Goal: Transaction & Acquisition: Purchase product/service

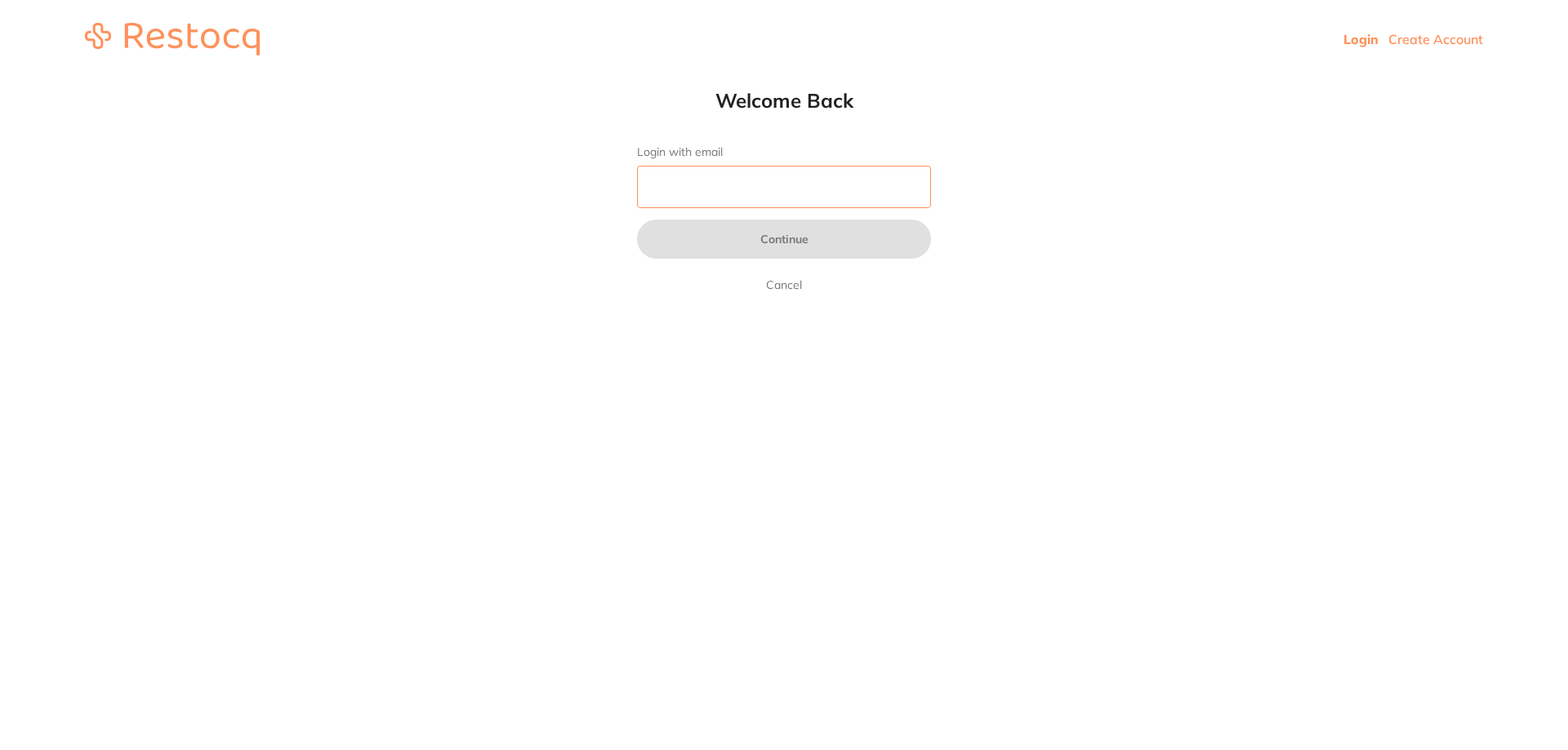
click at [778, 183] on input "Login with email" at bounding box center [784, 187] width 294 height 42
type input "[EMAIL_ADDRESS][DOMAIN_NAME]"
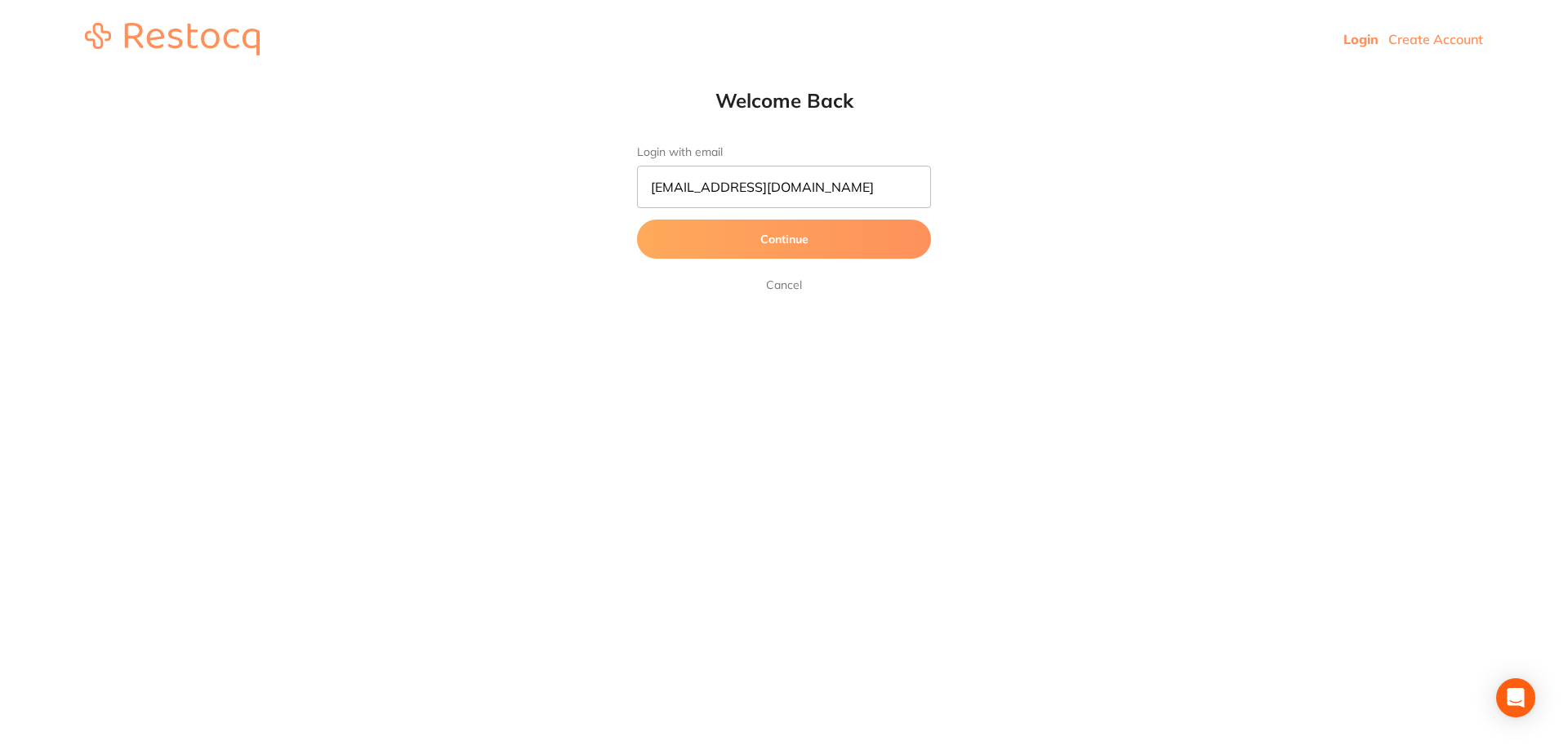
click at [797, 235] on button "Continue" at bounding box center [784, 239] width 294 height 39
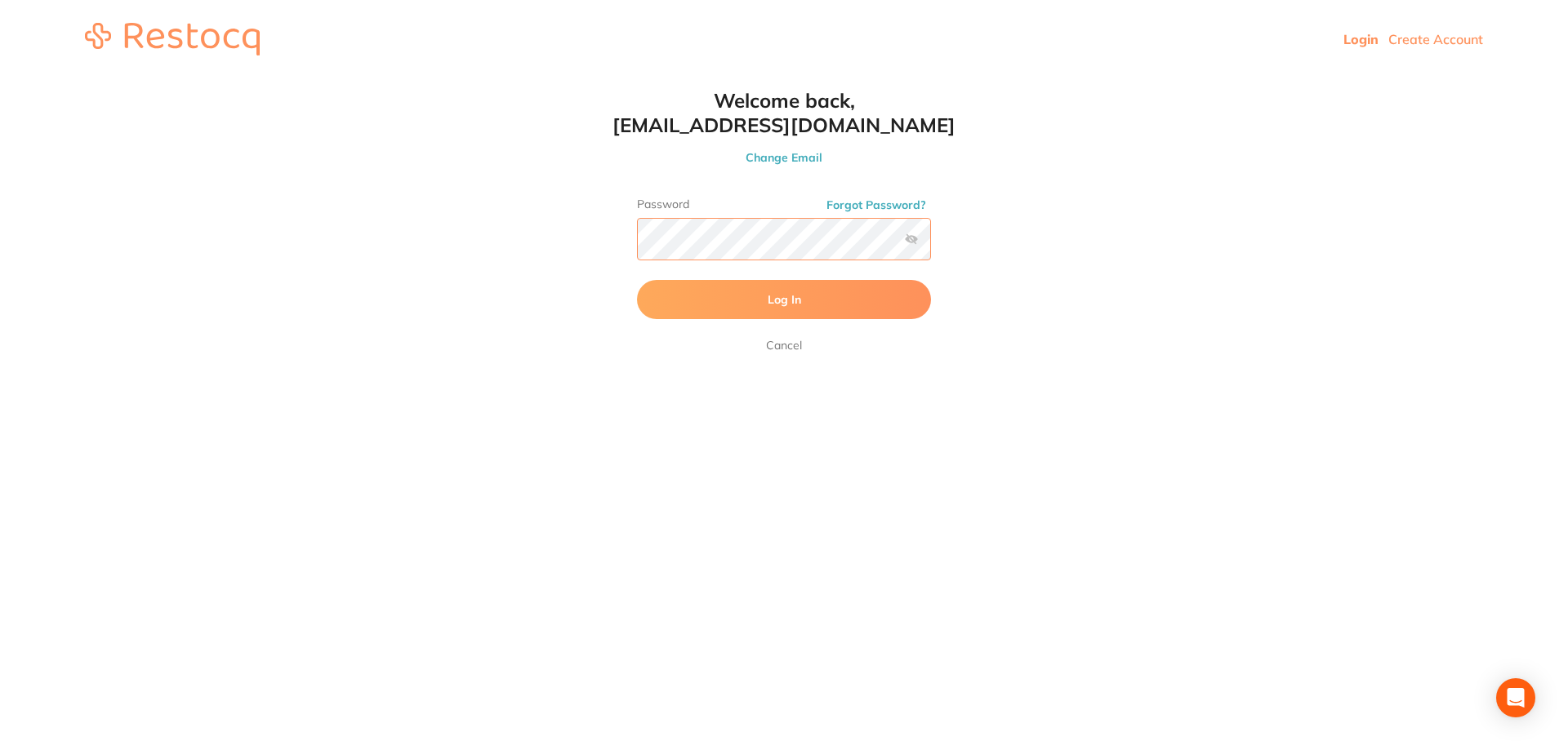
click at [637, 280] on button "Log In" at bounding box center [784, 300] width 294 height 39
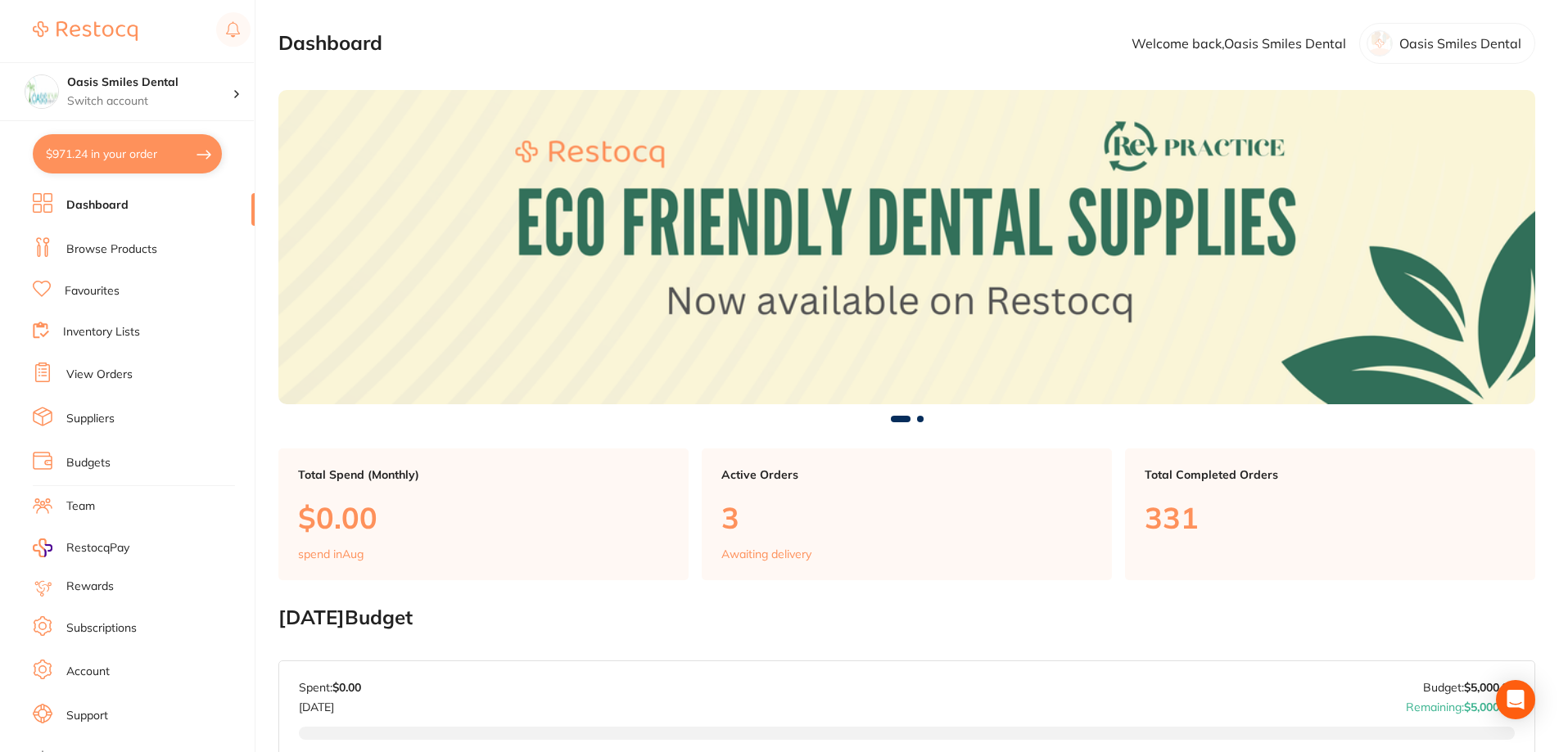
click at [83, 250] on link "Browse Products" at bounding box center [112, 249] width 91 height 16
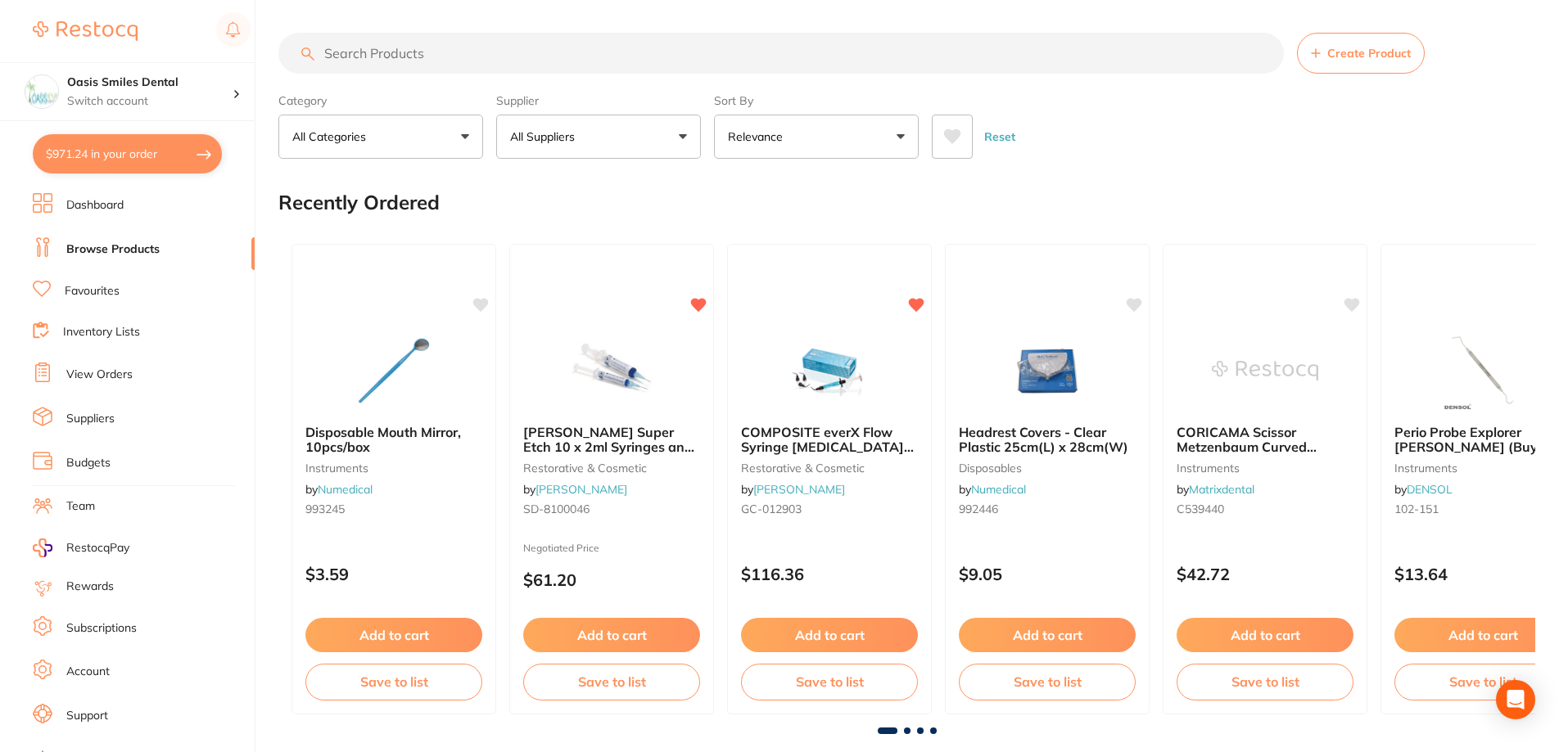
click at [407, 52] on input "search" at bounding box center [781, 53] width 1006 height 41
click at [409, 52] on input "search" at bounding box center [781, 53] width 1006 height 41
type input "flowable tips"
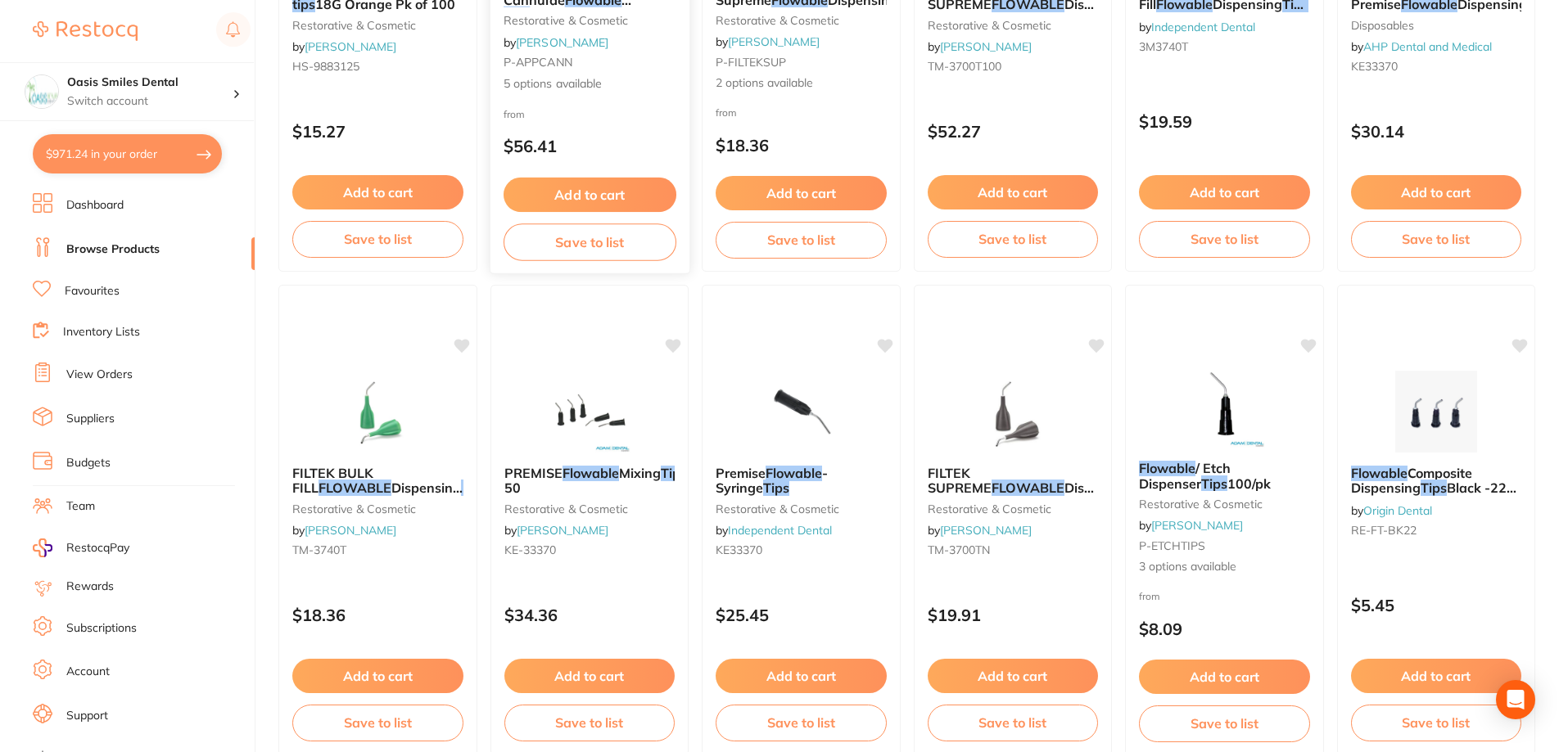
scroll to position [82, 0]
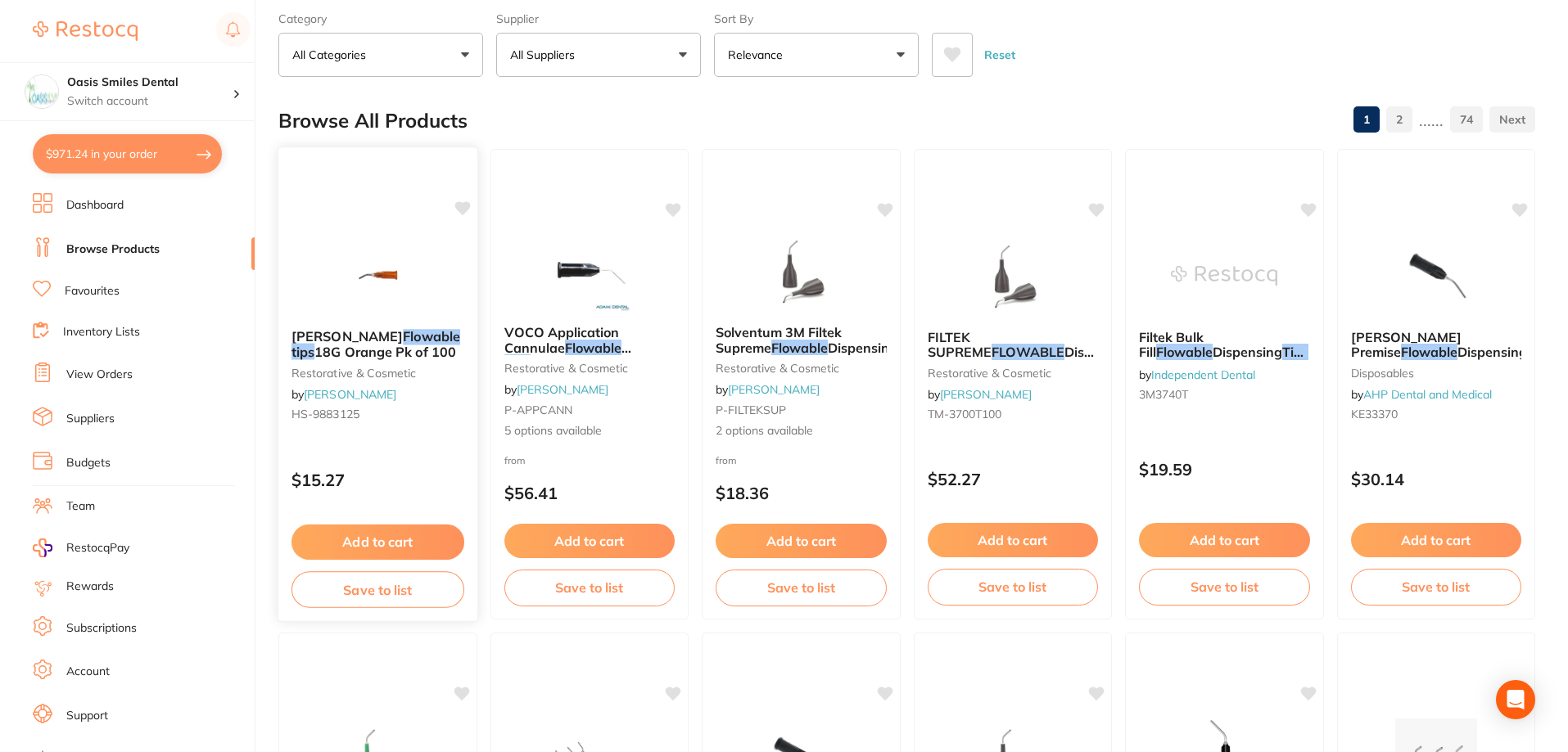
click at [376, 271] on img at bounding box center [378, 274] width 107 height 83
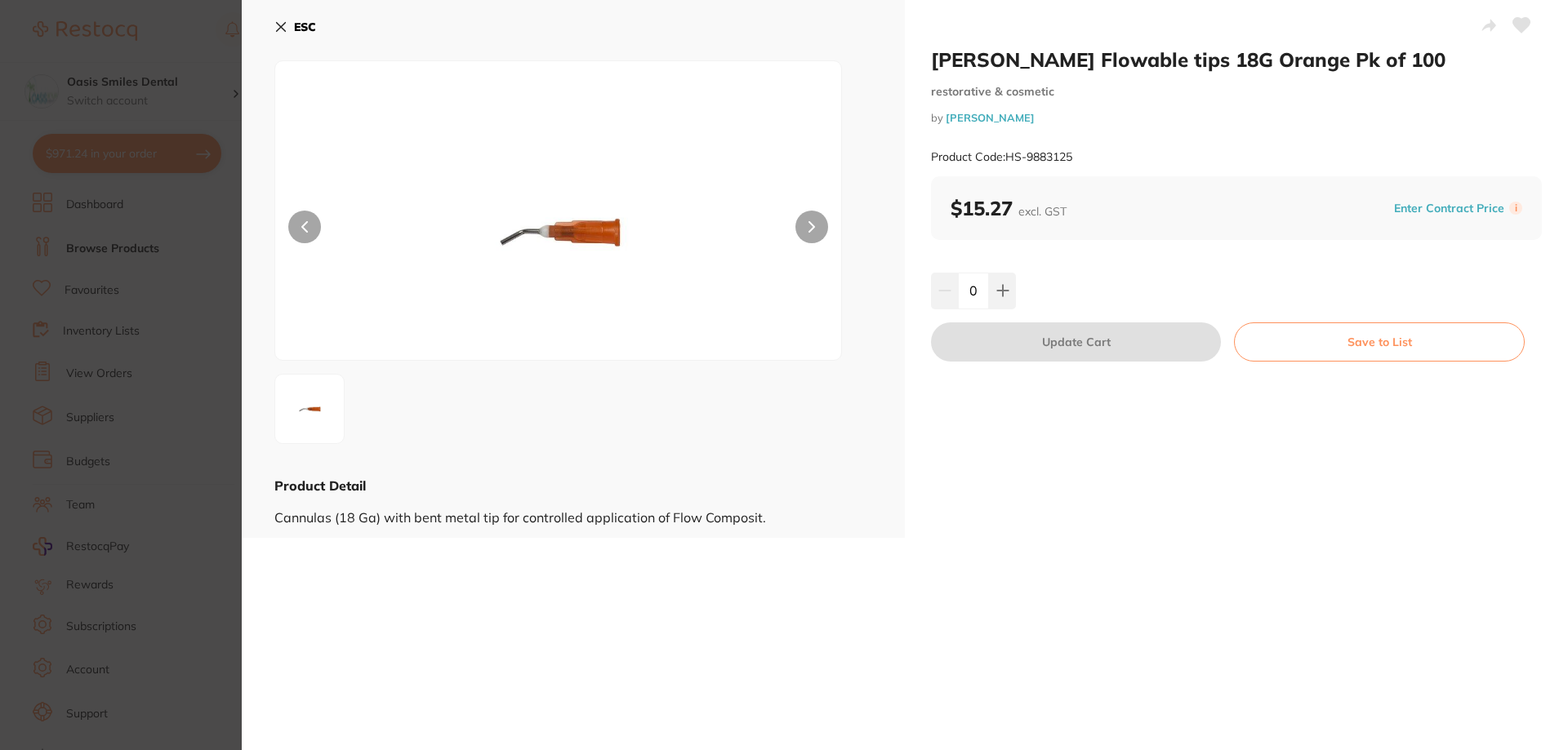
click at [205, 290] on section "[PERSON_NAME] Flowable tips 18G Orange Pk of 100 restorative & cosmetic by [PER…" at bounding box center [784, 375] width 1568 height 750
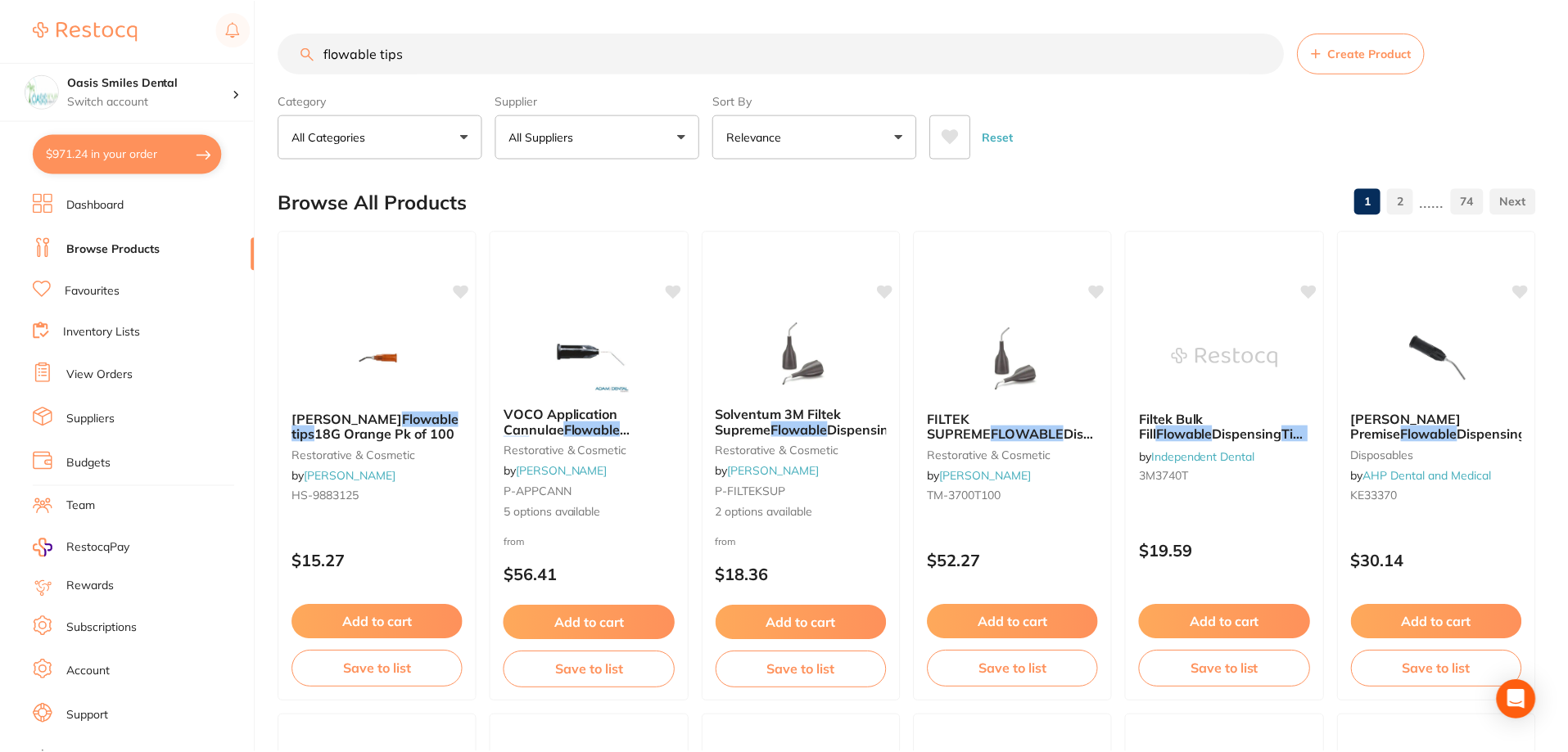
scroll to position [82, 0]
